Goal: Information Seeking & Learning: Find specific fact

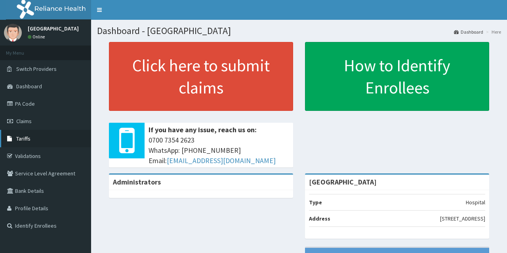
click at [43, 138] on link "Tariffs" at bounding box center [45, 138] width 91 height 17
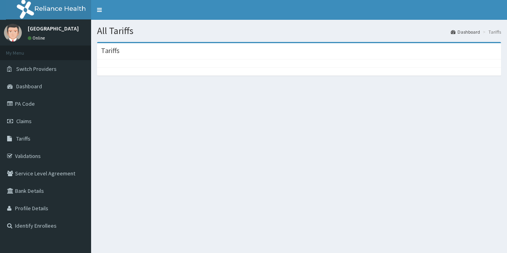
click at [281, 60] on div at bounding box center [299, 63] width 404 height 8
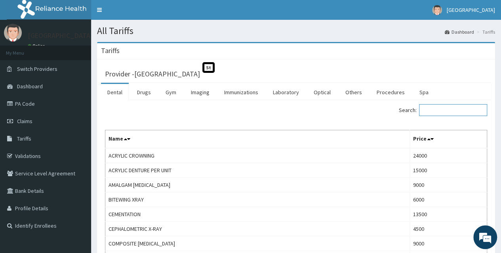
click at [465, 110] on input "Search:" at bounding box center [453, 110] width 68 height 12
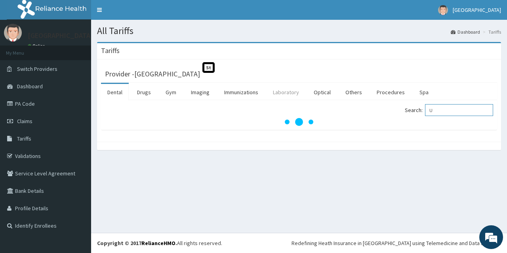
type input "U"
click at [454, 112] on input "U" at bounding box center [459, 110] width 68 height 12
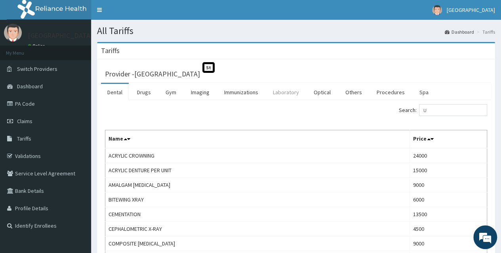
click at [288, 92] on link "Laboratory" at bounding box center [285, 92] width 39 height 17
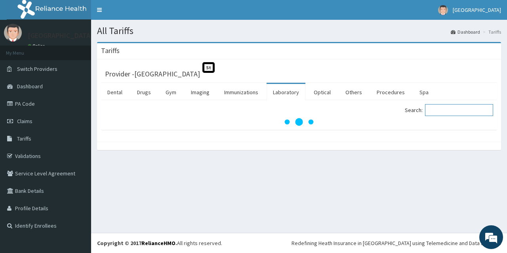
click at [439, 109] on input "Search:" at bounding box center [459, 110] width 68 height 12
click at [440, 109] on input "URIN" at bounding box center [459, 110] width 68 height 12
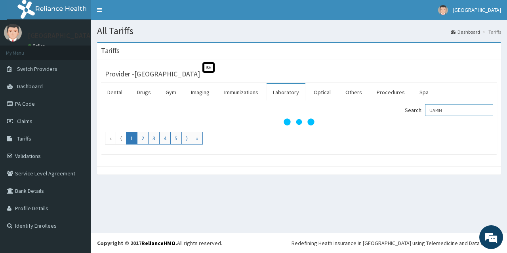
click at [468, 111] on input "UARIN" at bounding box center [459, 110] width 68 height 12
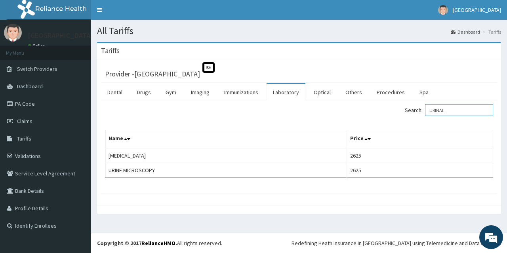
click at [458, 111] on input "URINAL" at bounding box center [459, 110] width 68 height 12
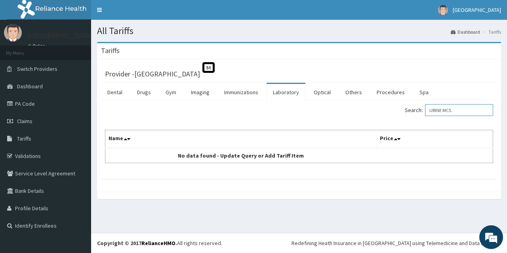
type input "URINE MCS"
click at [283, 93] on link "Laboratory" at bounding box center [285, 92] width 39 height 17
click at [440, 111] on input "Search:" at bounding box center [459, 110] width 68 height 12
click at [462, 109] on input "Search:" at bounding box center [459, 110] width 68 height 12
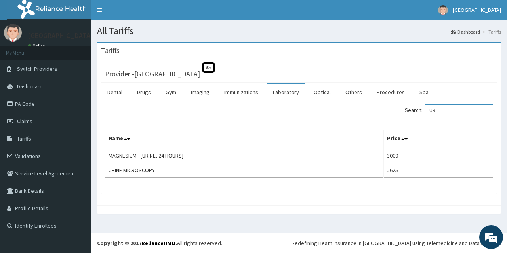
type input "U"
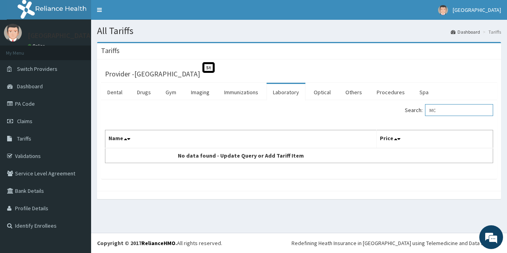
type input "M"
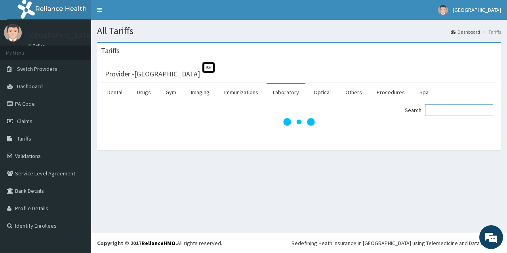
type input "M"
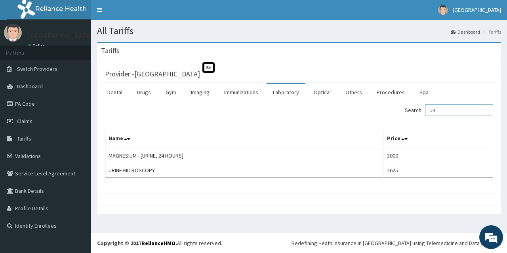
type input "U"
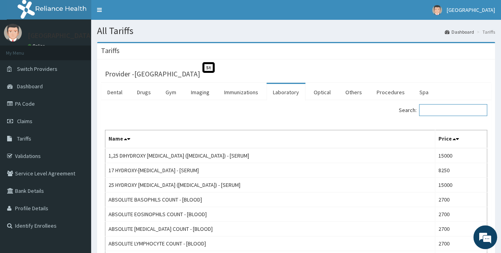
click at [442, 113] on input "Search:" at bounding box center [453, 110] width 68 height 12
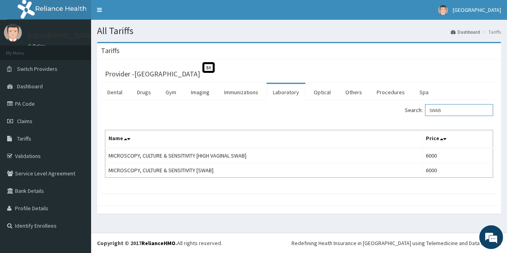
click at [456, 109] on input "SWAB" at bounding box center [459, 110] width 68 height 12
type input "S"
type input "M"
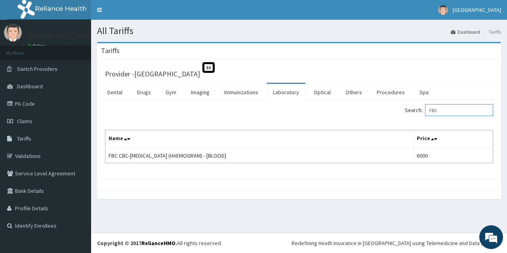
click at [448, 112] on input "FBC" at bounding box center [459, 110] width 68 height 12
type input "F"
type input "R"
type input "V"
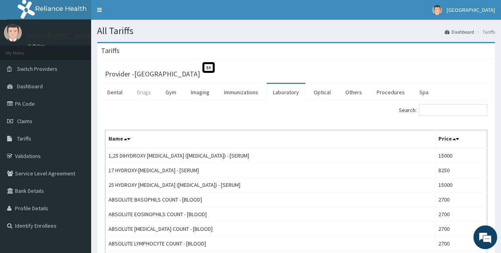
click at [150, 95] on link "Drugs" at bounding box center [144, 92] width 27 height 17
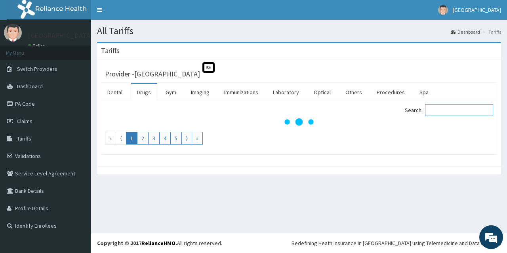
click at [453, 111] on input "Search:" at bounding box center [459, 110] width 68 height 12
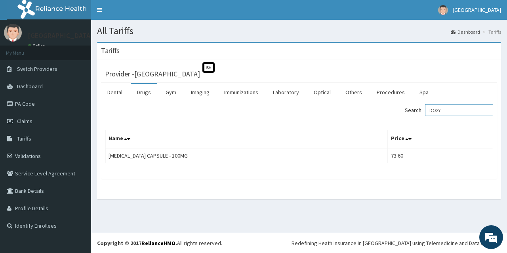
click at [451, 109] on input "DOXY" at bounding box center [459, 110] width 68 height 12
type input "D"
